Goal: Transaction & Acquisition: Purchase product/service

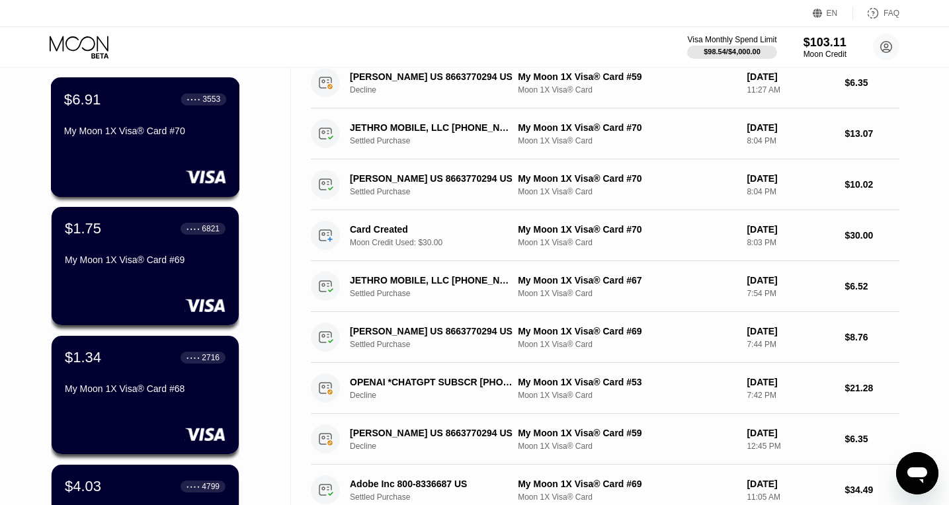
scroll to position [102, 0]
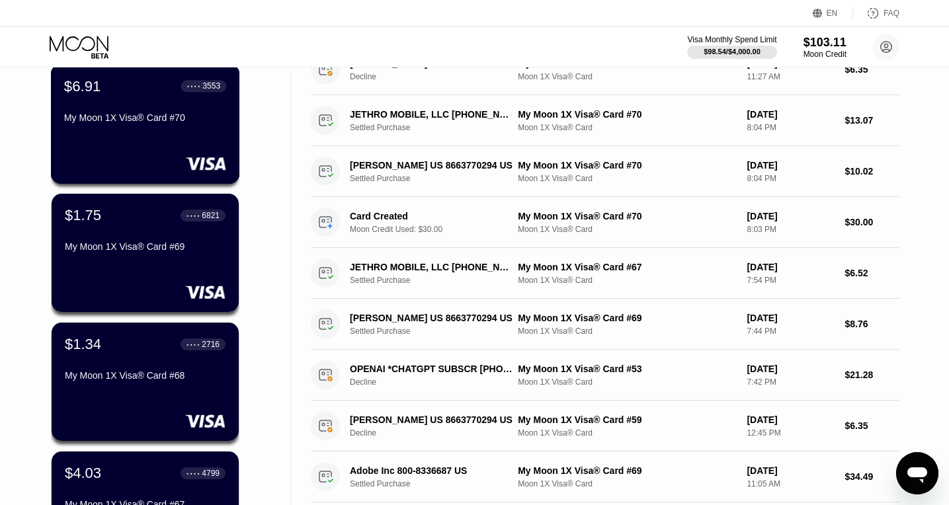
click at [143, 136] on div "$6.91 ● ● ● ● 3553 My Moon 1X Visa® Card #70" at bounding box center [145, 124] width 189 height 120
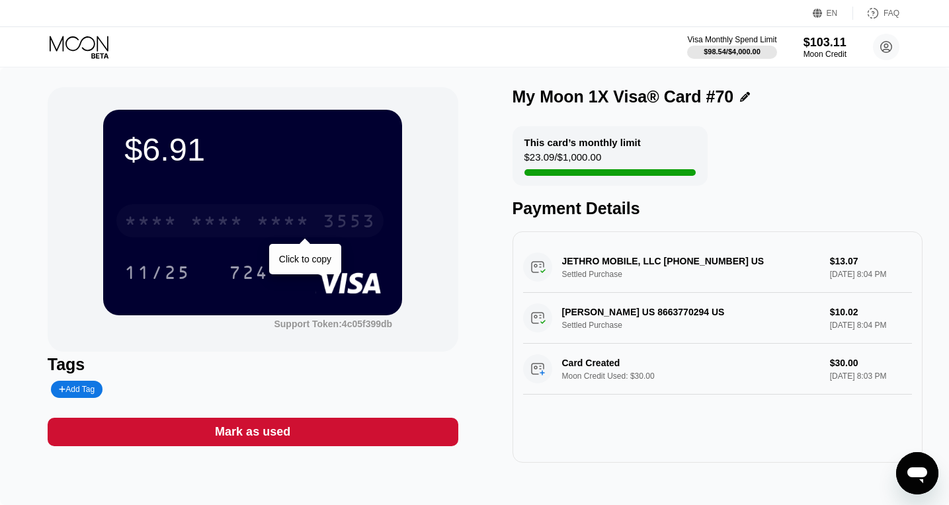
click at [342, 210] on div "* * * * * * * * * * * * 3553" at bounding box center [249, 220] width 267 height 33
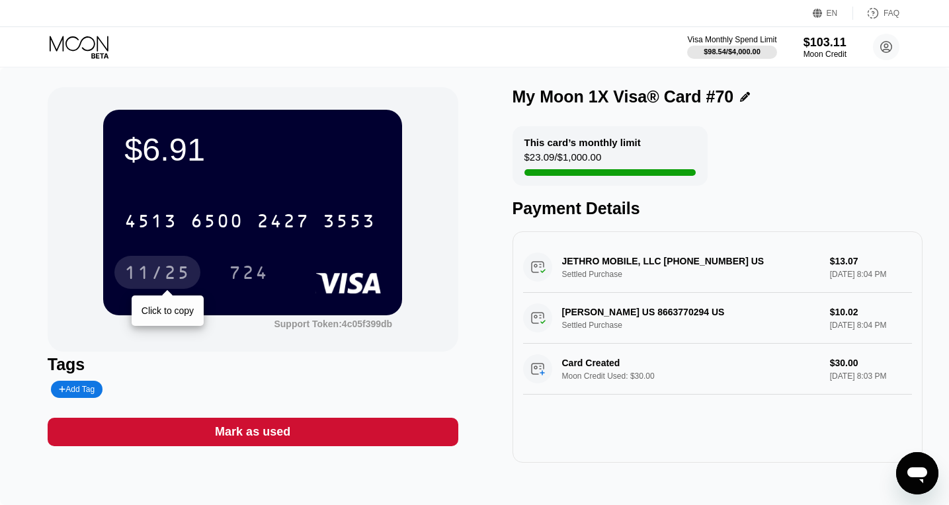
click at [149, 266] on div "11/25" at bounding box center [157, 274] width 66 height 21
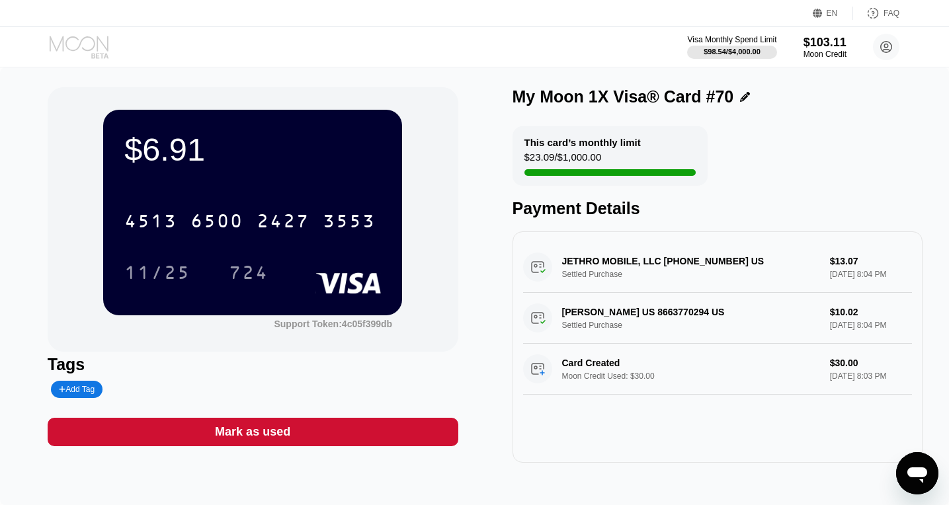
click at [87, 54] on icon at bounding box center [80, 47] width 61 height 23
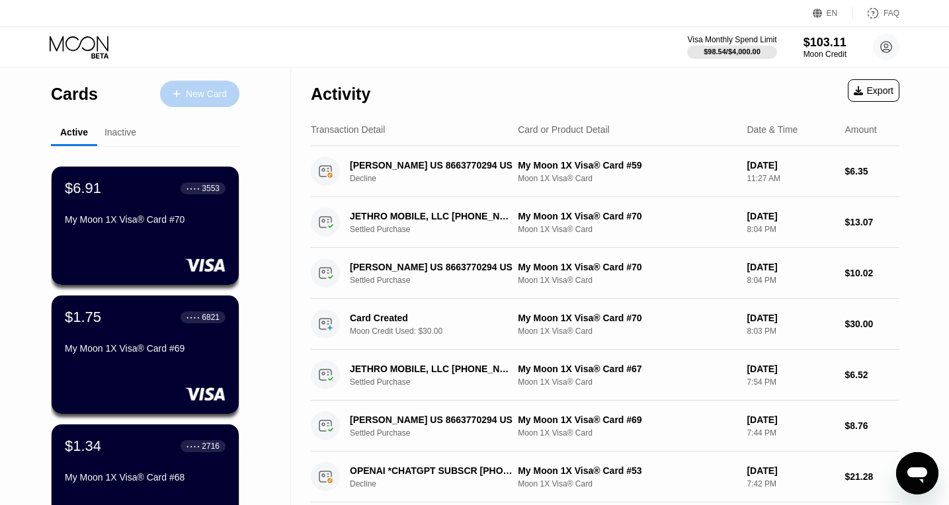
click at [197, 96] on div "New Card" at bounding box center [206, 94] width 41 height 11
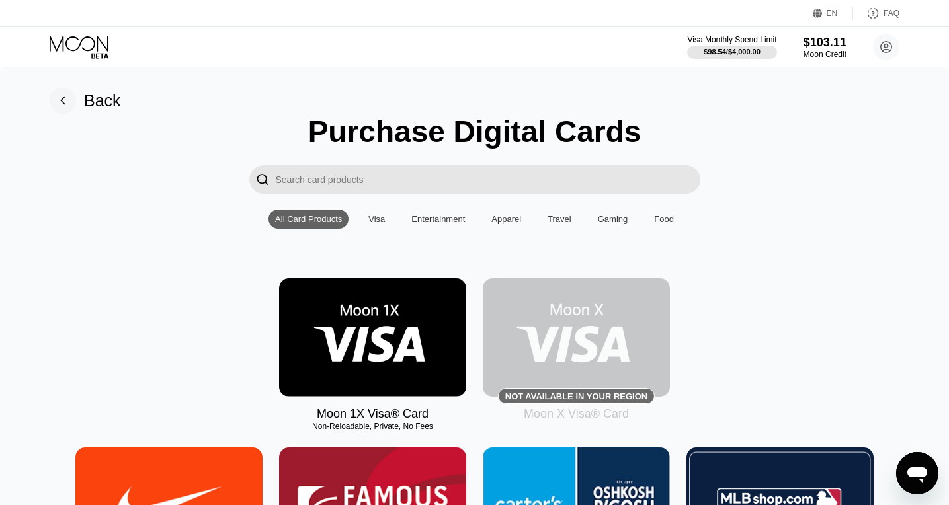
click at [349, 301] on img at bounding box center [372, 337] width 187 height 118
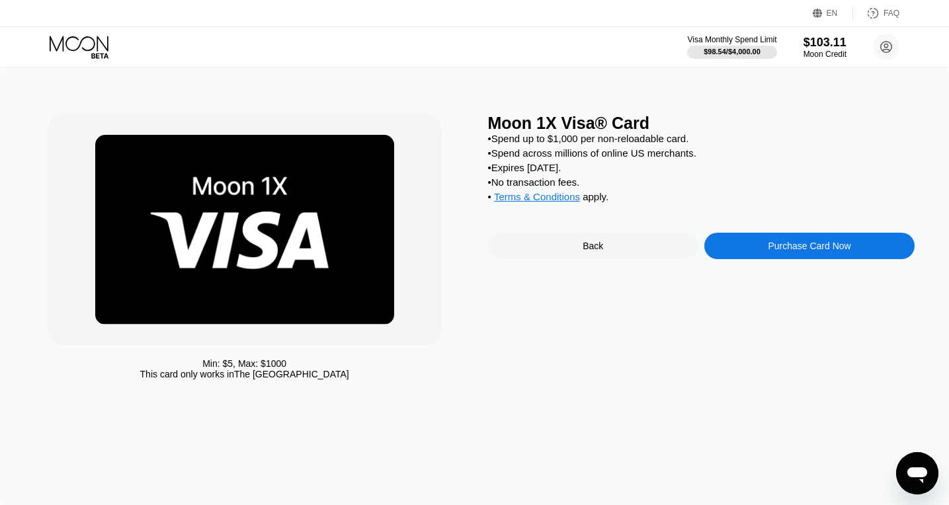
click at [828, 259] on div "Purchase Card Now" at bounding box center [809, 246] width 210 height 26
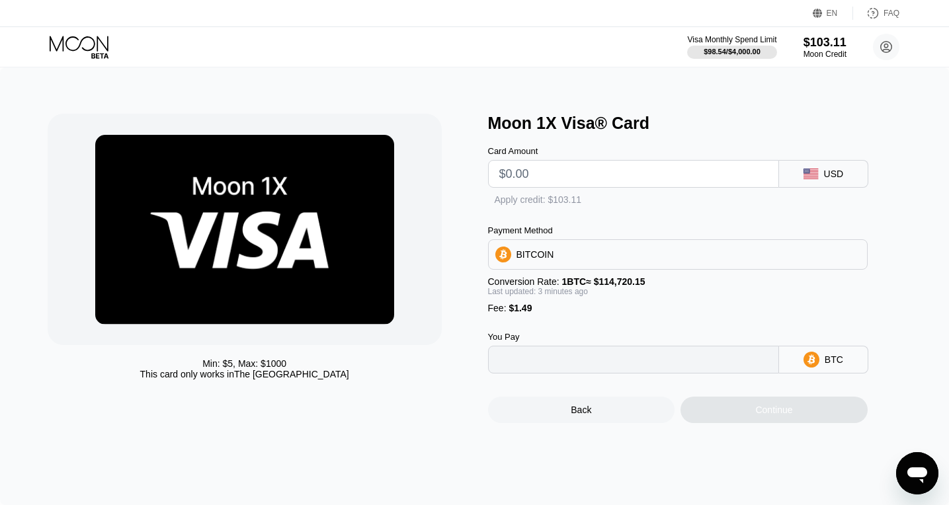
type input "0"
click at [537, 175] on input "text" at bounding box center [633, 174] width 268 height 26
type input "$22"
type input "0.00020479"
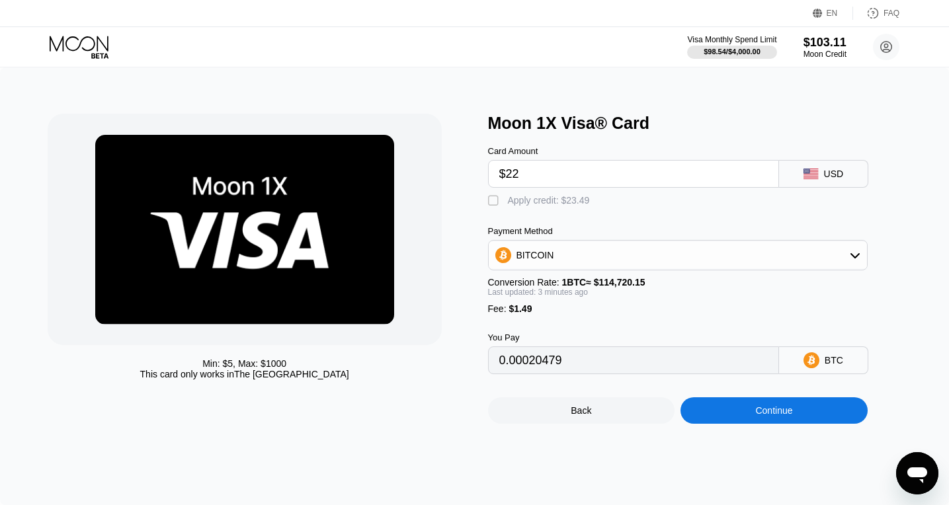
type input "$22"
click at [491, 196] on div "" at bounding box center [494, 200] width 13 height 13
type input "0"
click at [726, 411] on div "Continue" at bounding box center [773, 410] width 187 height 26
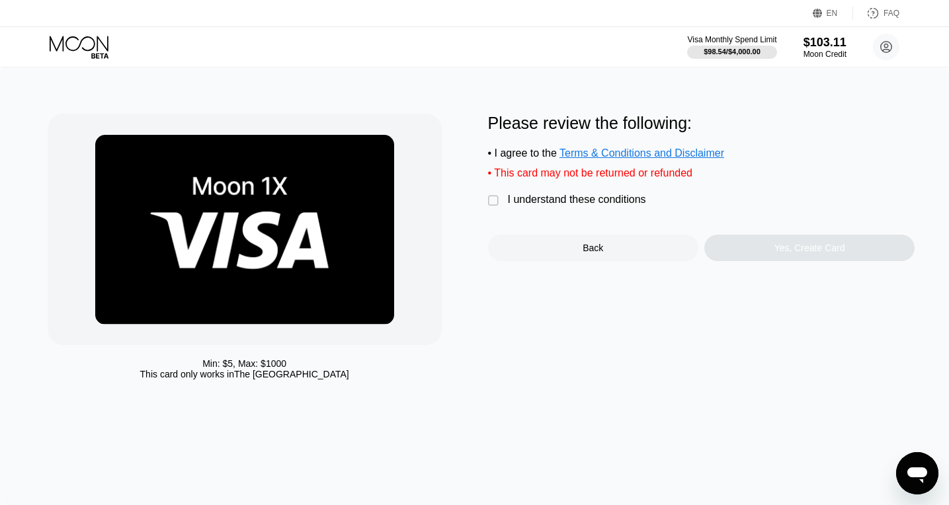
click at [574, 200] on div "I understand these conditions" at bounding box center [577, 200] width 138 height 12
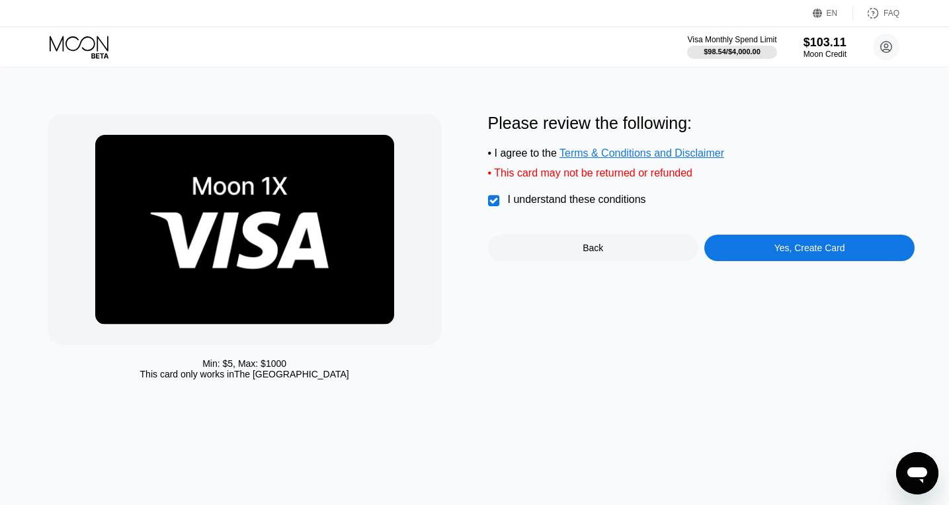
click at [748, 251] on div "Yes, Create Card" at bounding box center [809, 248] width 210 height 26
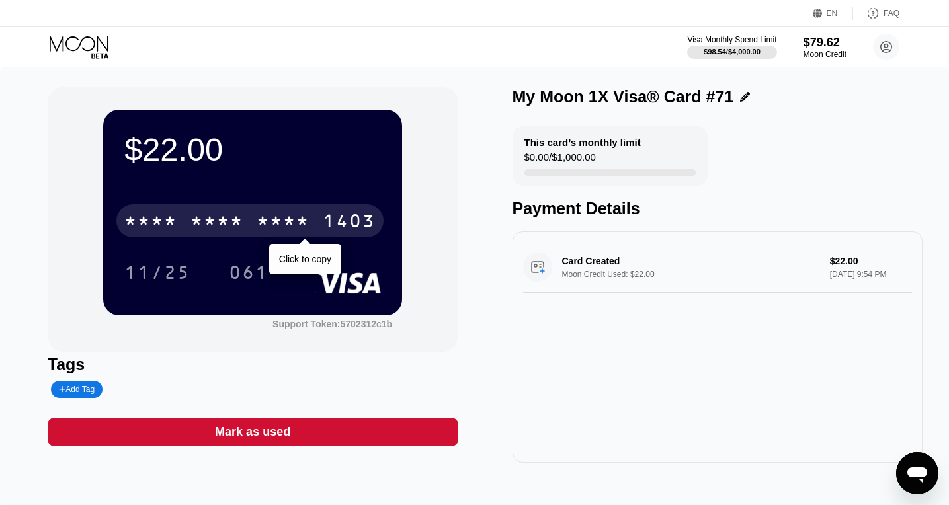
click at [319, 218] on div "* * * * * * * * * * * * 1403" at bounding box center [249, 220] width 267 height 33
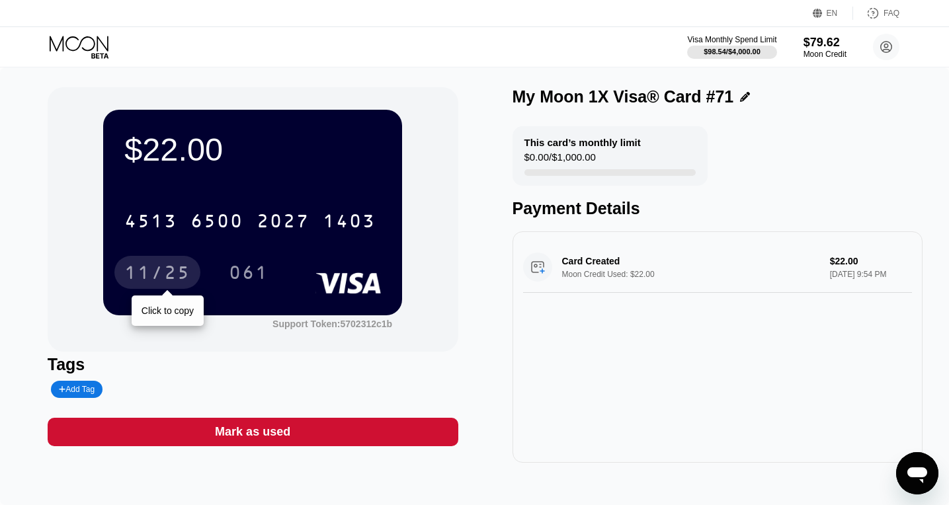
click at [137, 267] on div "11/25" at bounding box center [157, 274] width 66 height 21
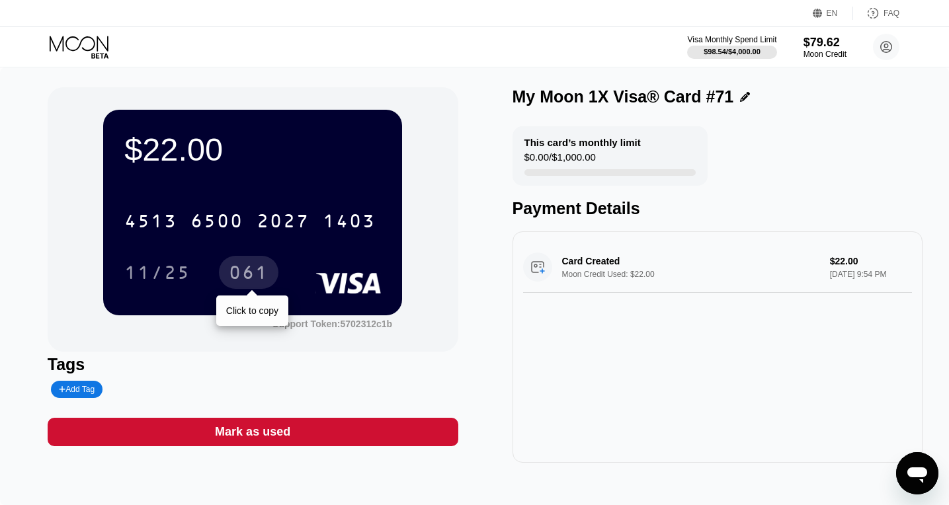
click at [242, 280] on div "061" at bounding box center [249, 274] width 40 height 21
